Goal: Information Seeking & Learning: Learn about a topic

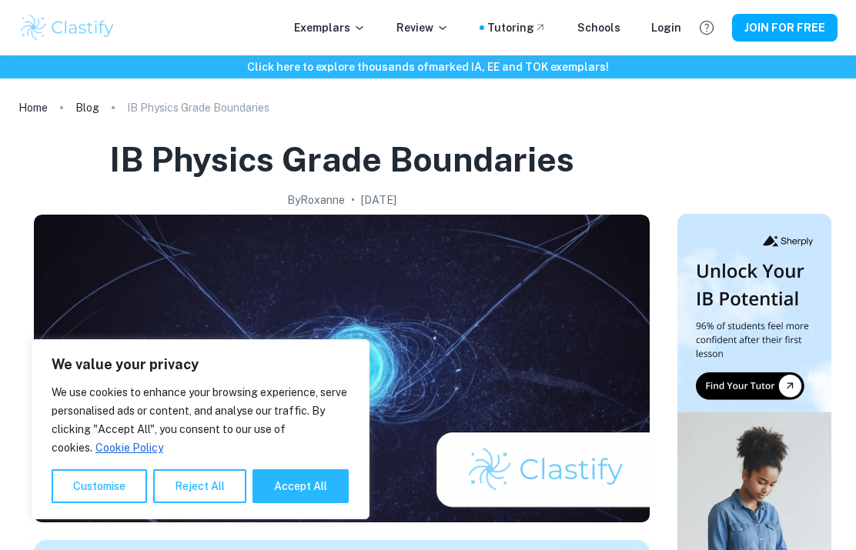
click at [336, 486] on button "Accept All" at bounding box center [300, 487] width 96 height 34
checkbox input "true"
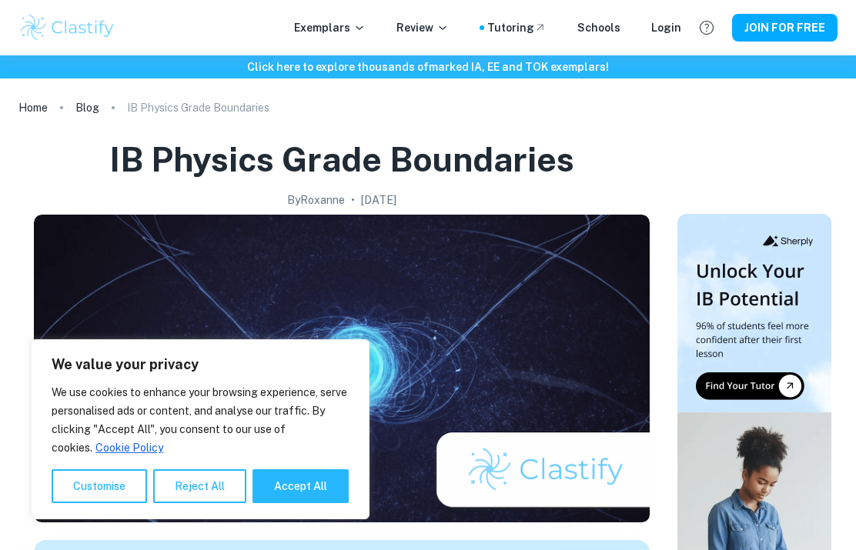
checkbox input "true"
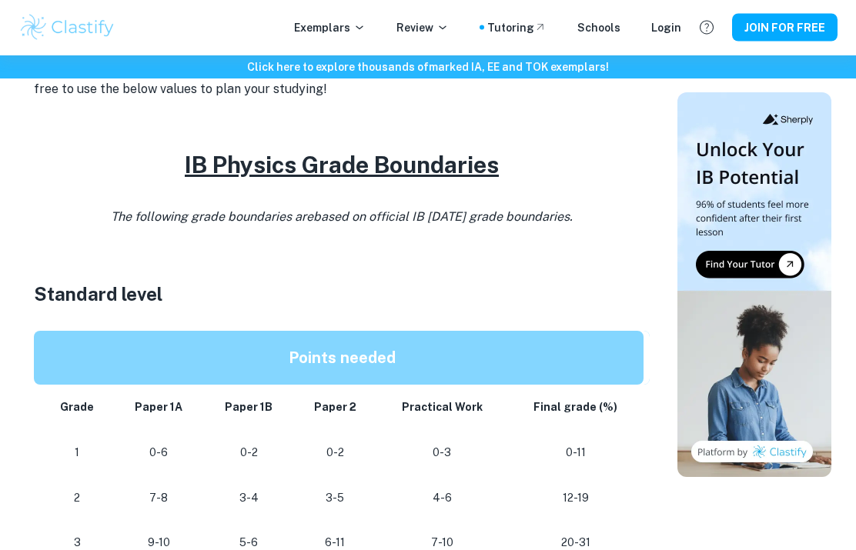
scroll to position [615, 0]
click at [232, 154] on u "IB Physics Grade Boundaries" at bounding box center [342, 165] width 314 height 28
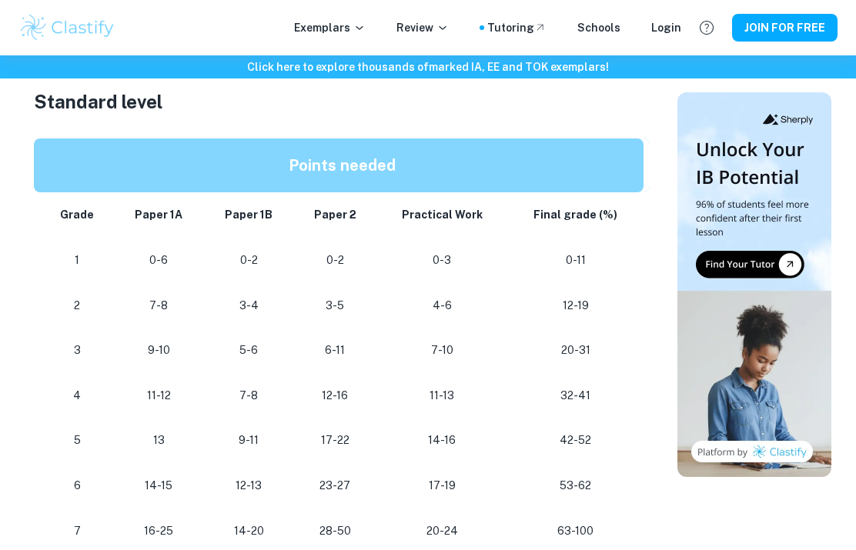
scroll to position [811, 0]
